Goal: Information Seeking & Learning: Compare options

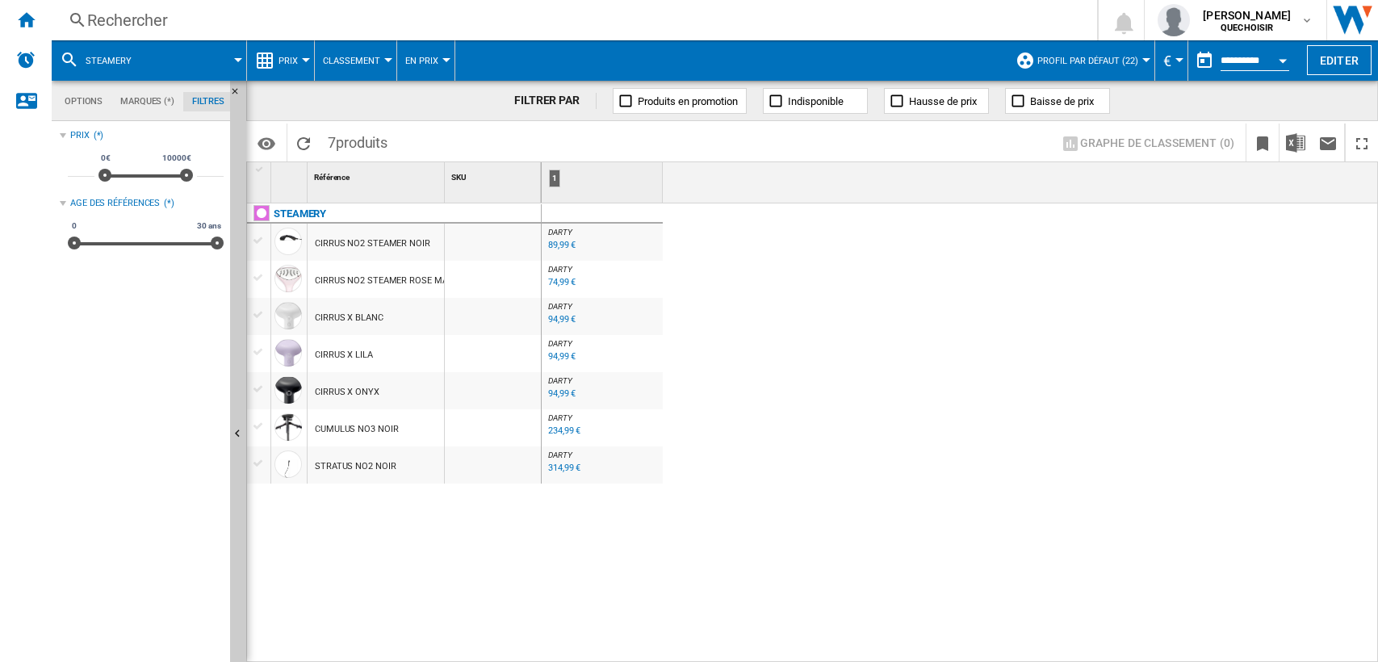
click at [396, 15] on div "Rechercher" at bounding box center [571, 20] width 968 height 23
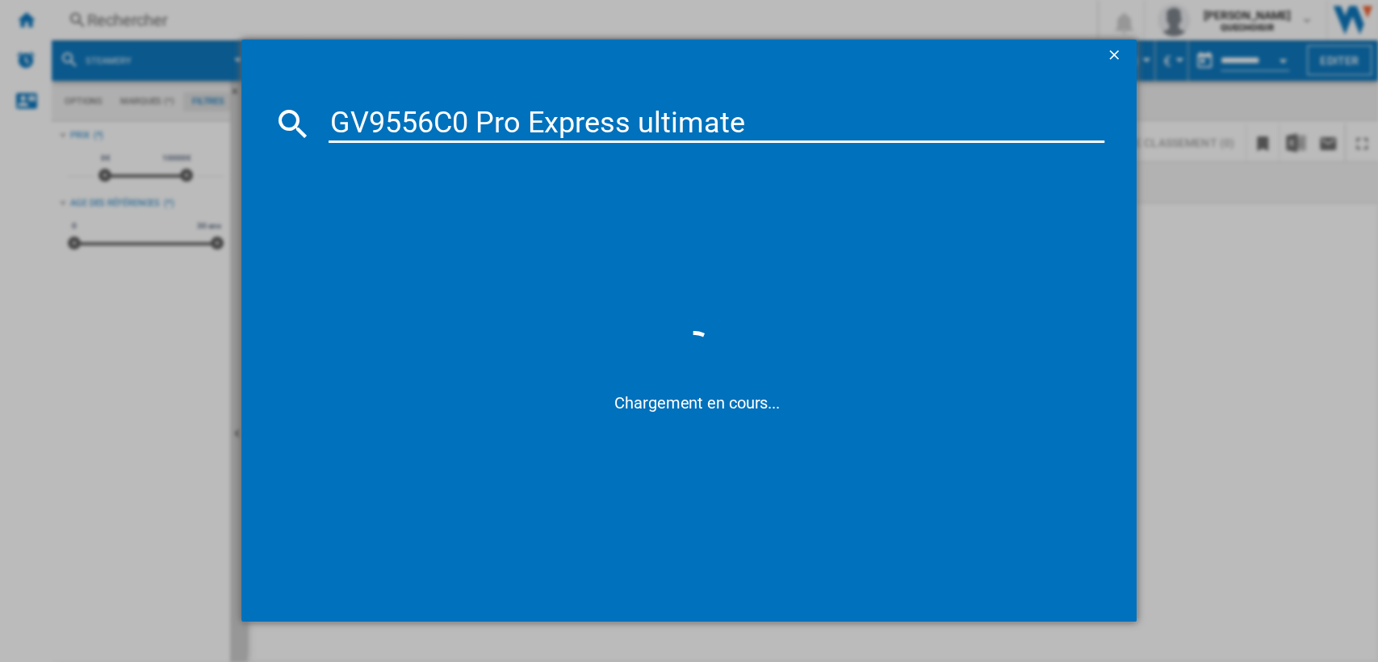
drag, startPoint x: 413, startPoint y: 114, endPoint x: 1016, endPoint y: 128, distance: 602.5
click at [1017, 127] on input "GV9556C0 Pro Express ultimate" at bounding box center [717, 123] width 777 height 39
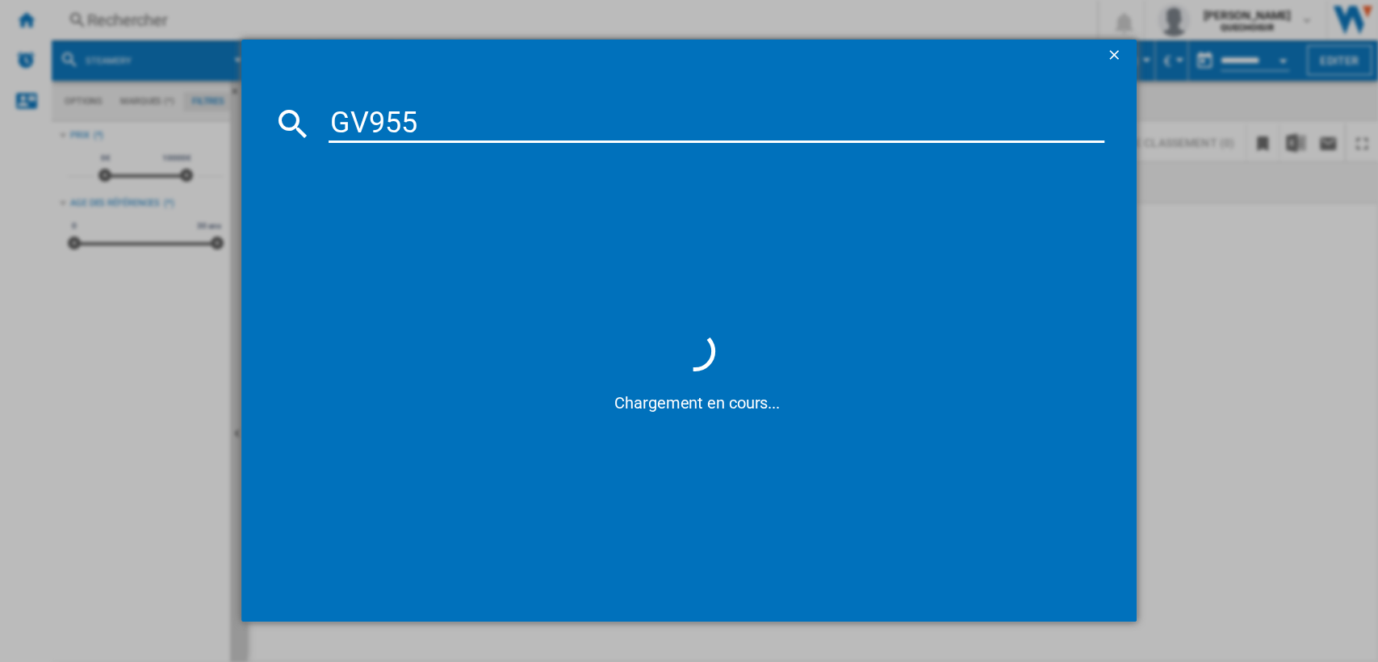
type input "GV955"
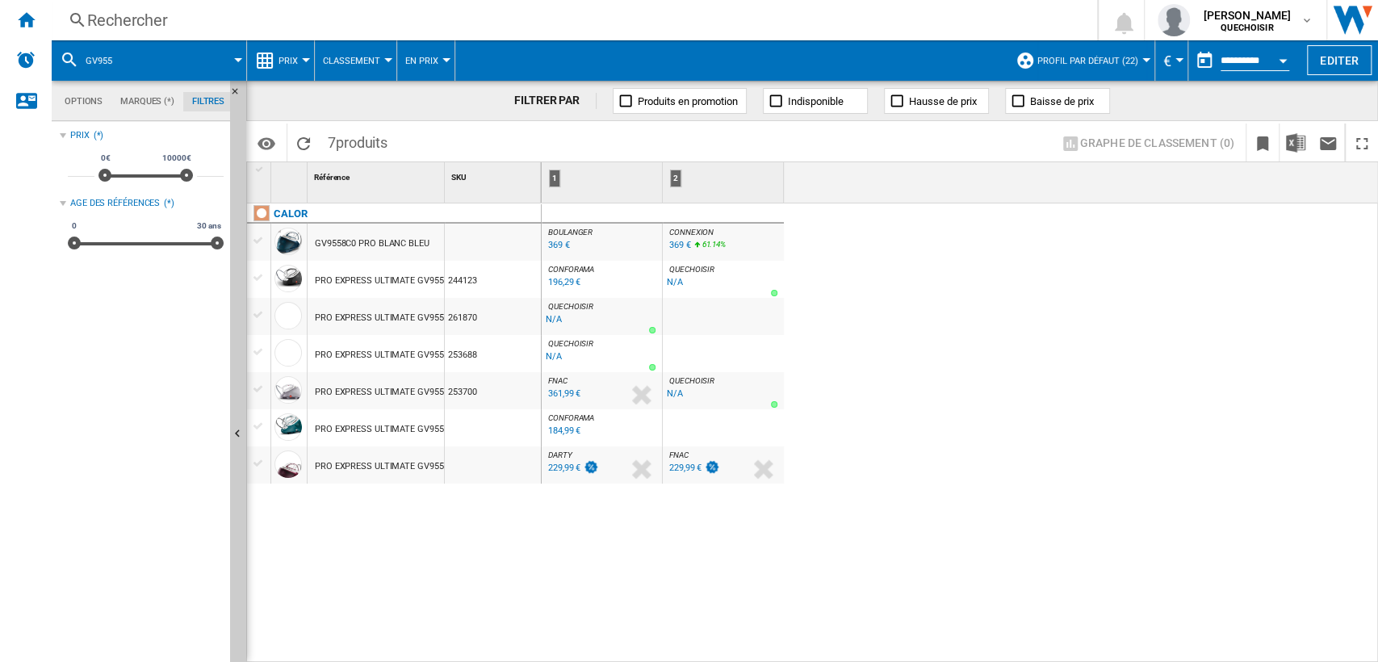
click at [452, 543] on div "CALOR GV9558C0 PRO BLANC BLEU PRO EXPRESS ULTIMATE GV9550C0 BLANC NOIR 244123 P…" at bounding box center [394, 428] width 295 height 451
click at [228, 16] on div "Rechercher" at bounding box center [571, 20] width 968 height 23
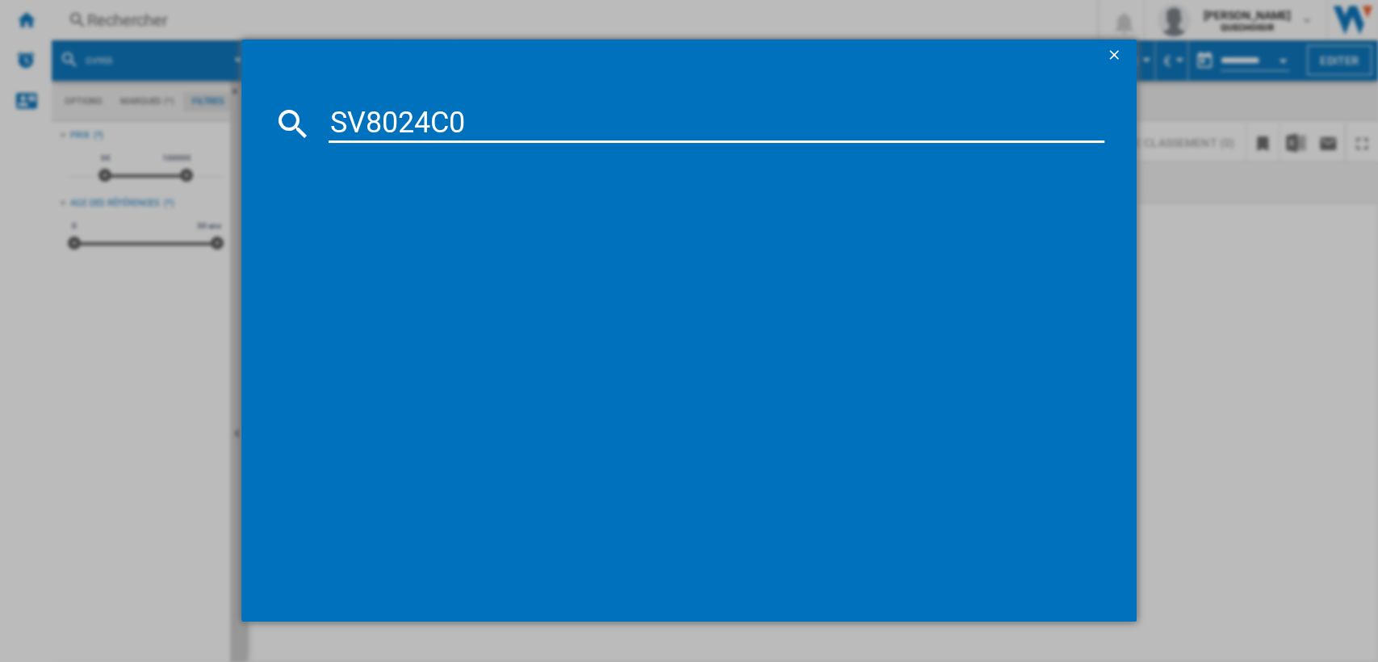
drag, startPoint x: 439, startPoint y: 122, endPoint x: 675, endPoint y: 111, distance: 236.0
click at [587, 122] on input "SV8024C0" at bounding box center [717, 123] width 777 height 39
type input "SV802"
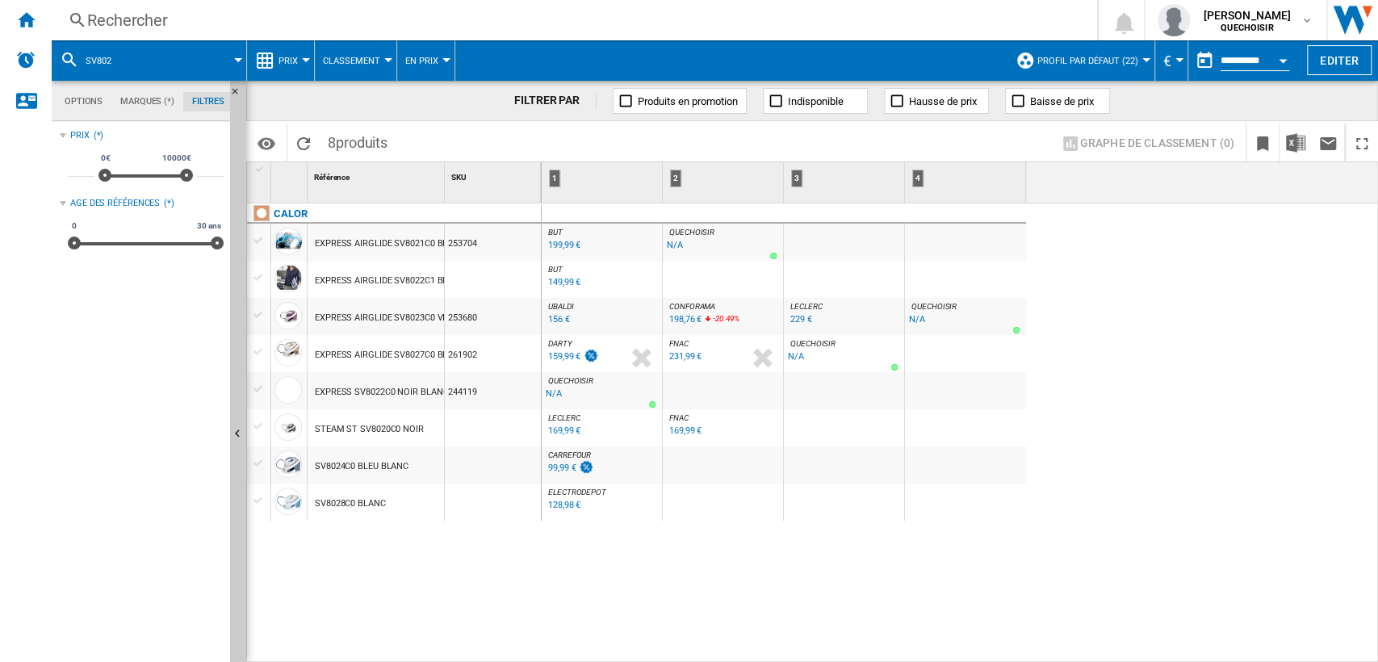
click at [176, 27] on div "Rechercher" at bounding box center [571, 20] width 968 height 23
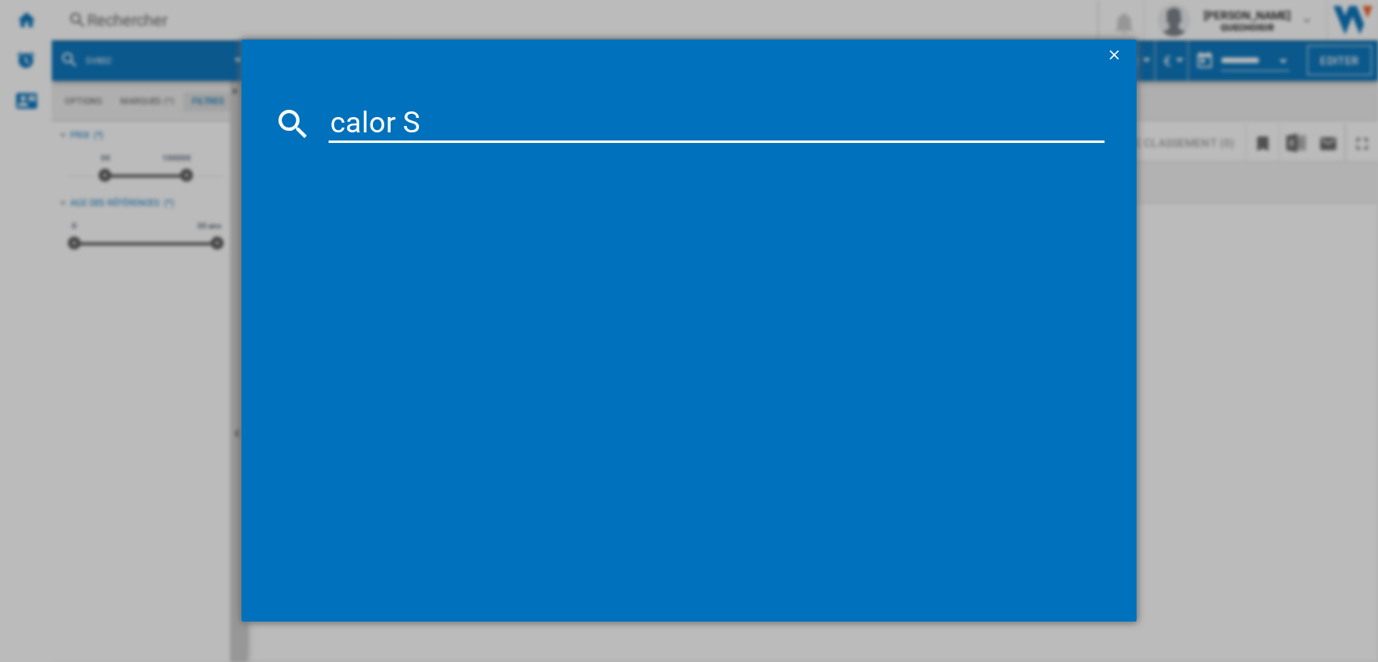
type input "calor SV"
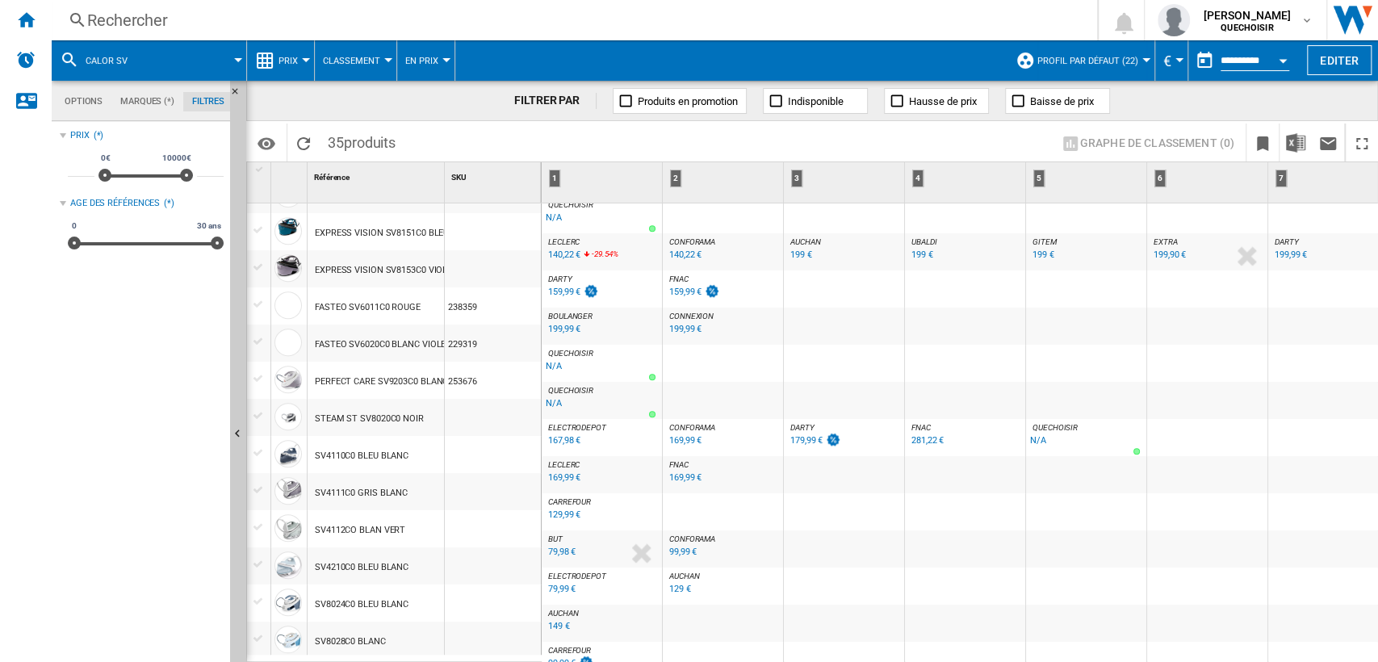
scroll to position [865, 0]
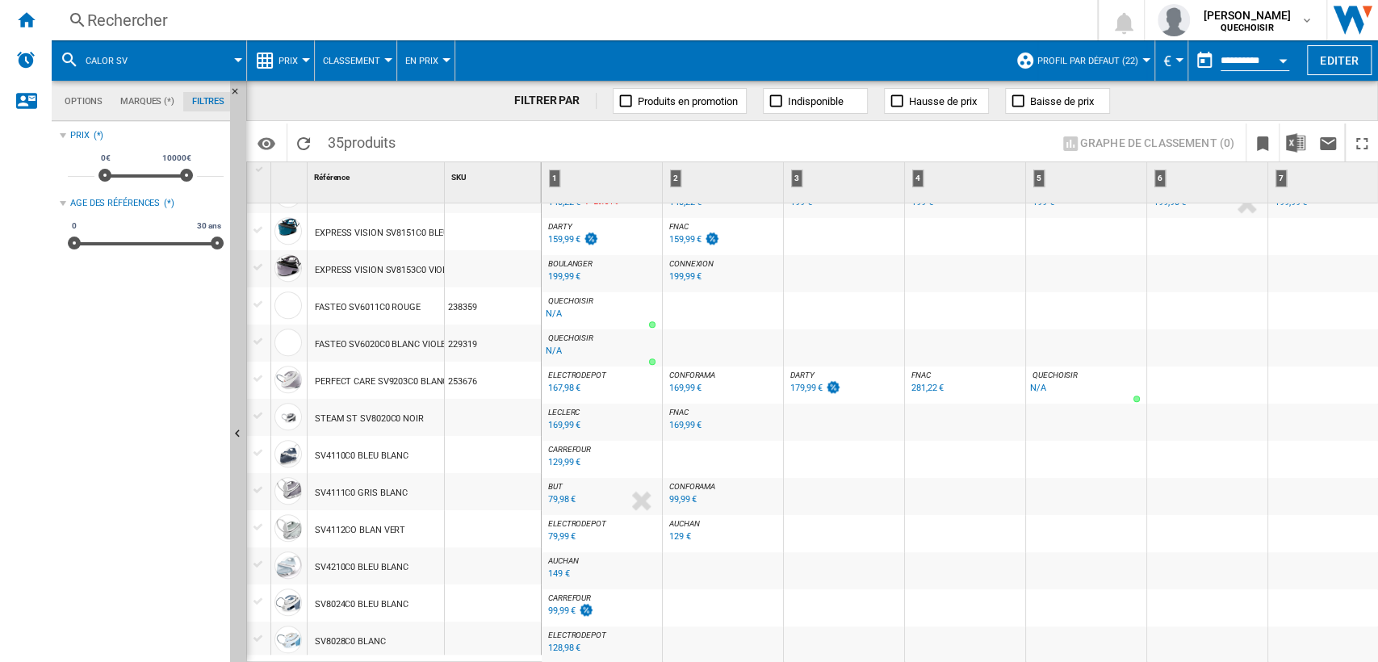
click at [553, 609] on div "99,99 €" at bounding box center [561, 611] width 27 height 10
click at [361, 14] on div "Rechercher" at bounding box center [571, 20] width 968 height 23
click at [1114, 56] on span "Profil par défaut (22)" at bounding box center [1088, 61] width 101 height 10
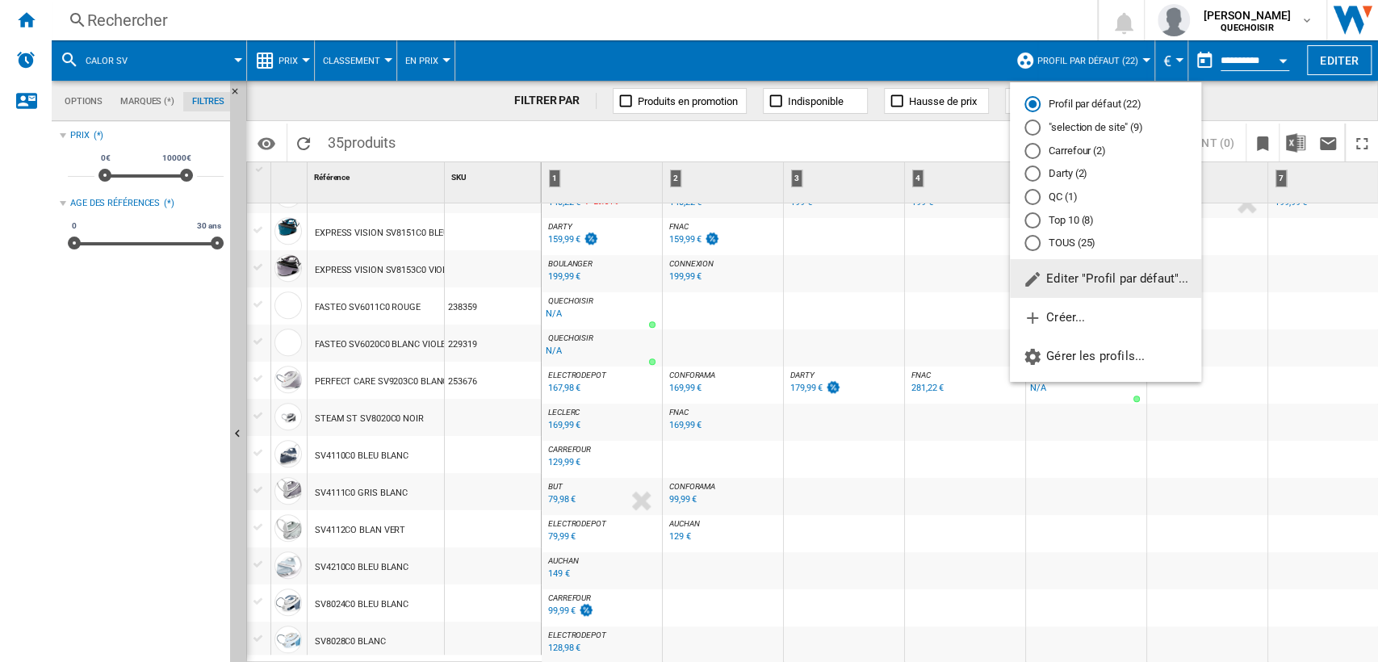
click at [1056, 237] on md-radio-button "TOUS (25)" at bounding box center [1106, 243] width 162 height 15
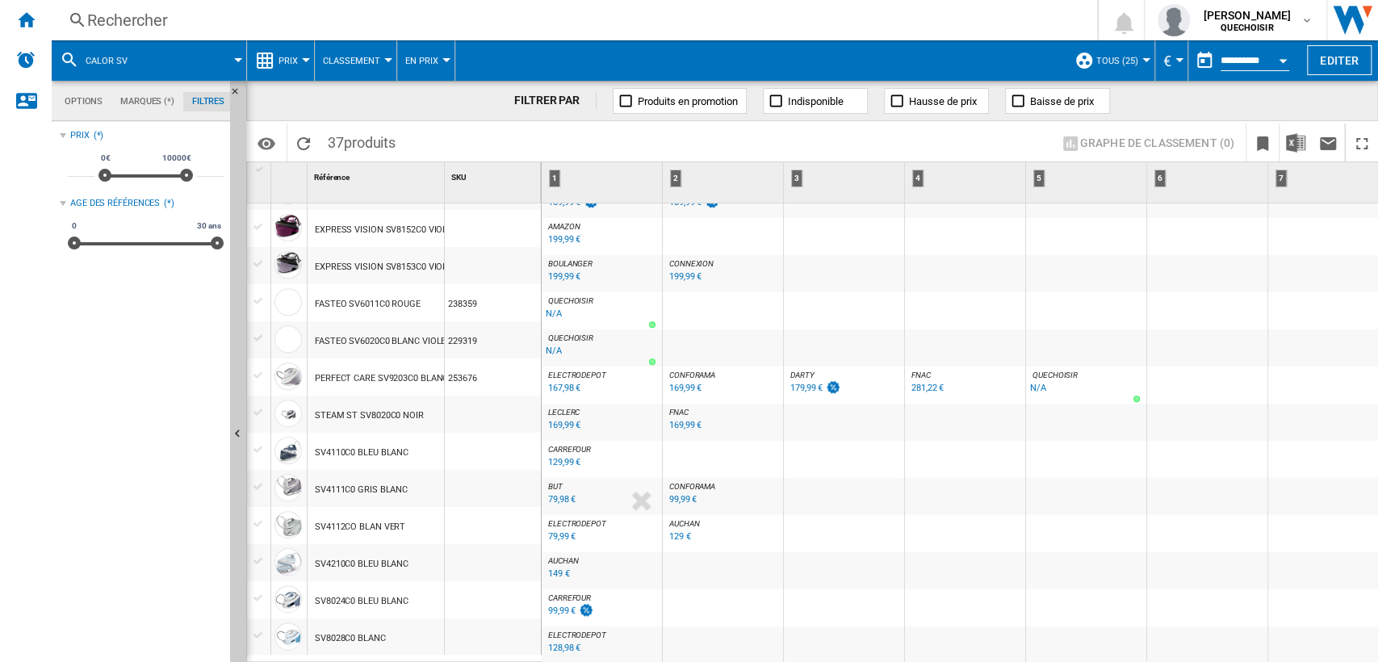
scroll to position [943, 0]
click at [558, 643] on div "128,98 €" at bounding box center [564, 648] width 32 height 10
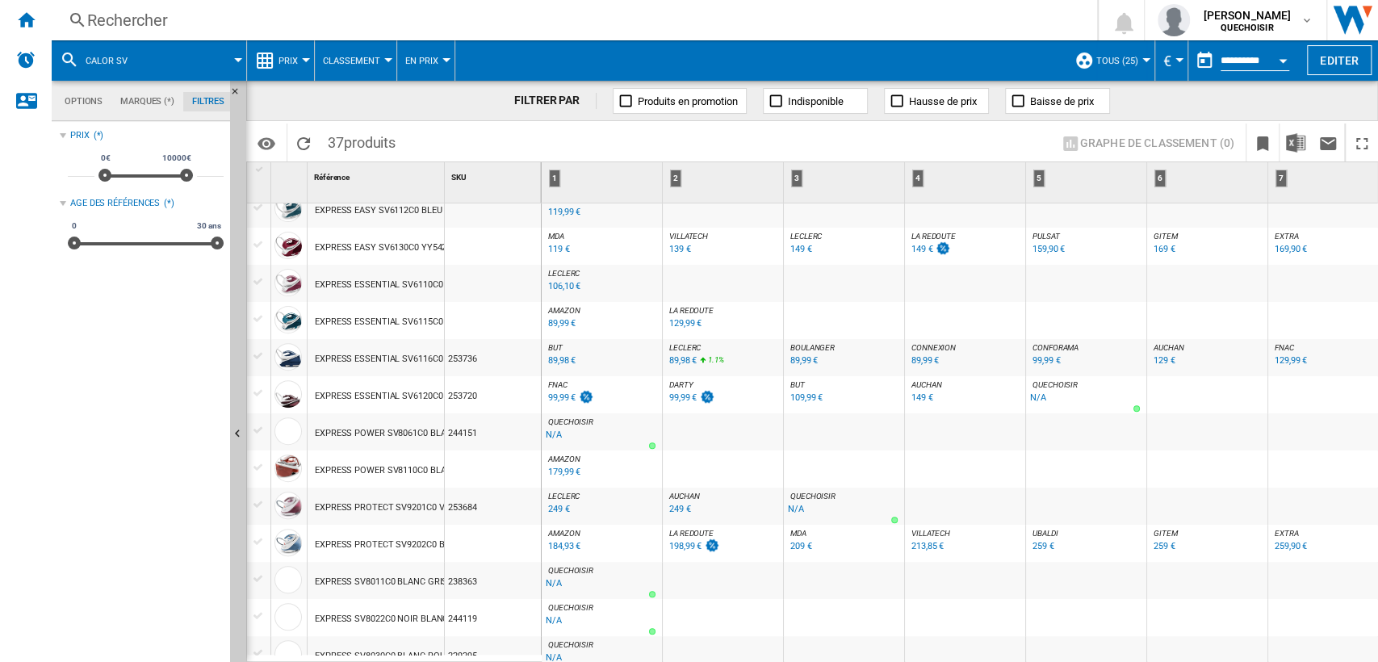
scroll to position [0, 0]
